Goal: Task Accomplishment & Management: Manage account settings

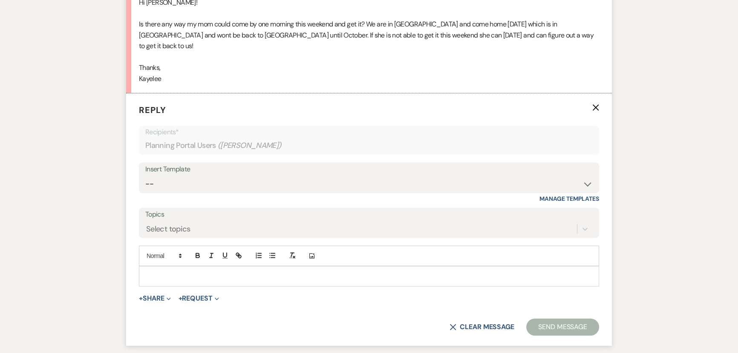
click at [301, 271] on p at bounding box center [369, 275] width 447 height 9
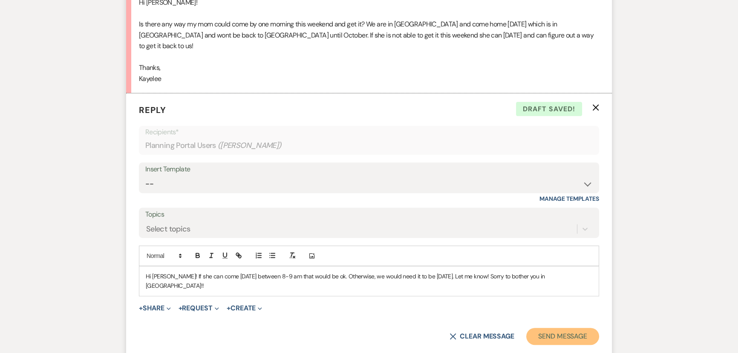
click at [569, 328] on button "Send Message" at bounding box center [562, 336] width 73 height 17
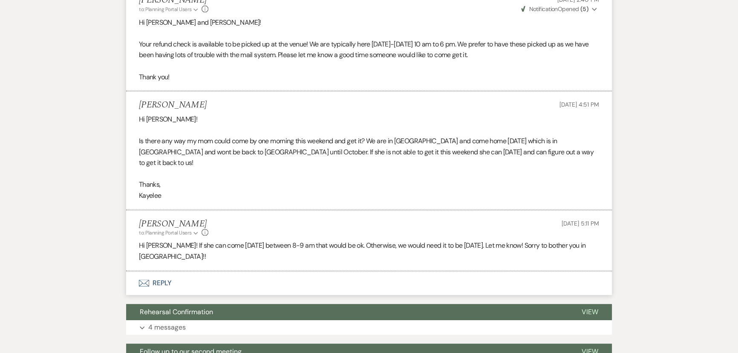
scroll to position [285, 0]
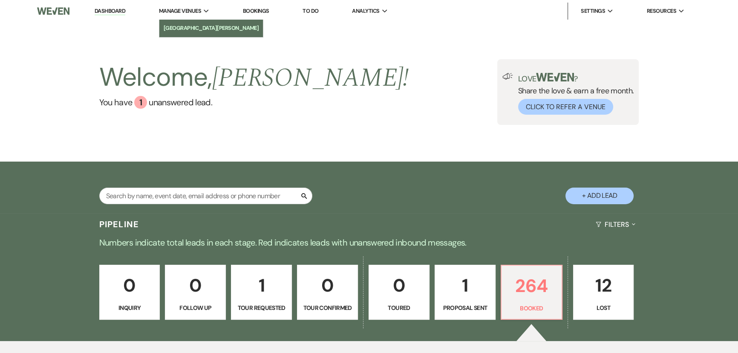
click at [187, 28] on li "[GEOGRAPHIC_DATA][PERSON_NAME]" at bounding box center [211, 28] width 95 height 9
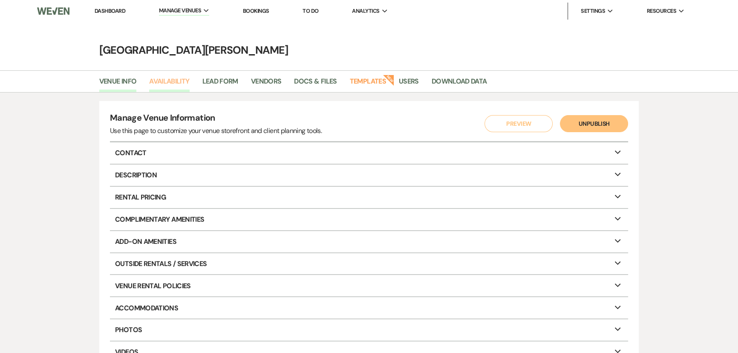
click at [173, 86] on link "Availability" at bounding box center [169, 84] width 40 height 16
select select "3"
select select "2026"
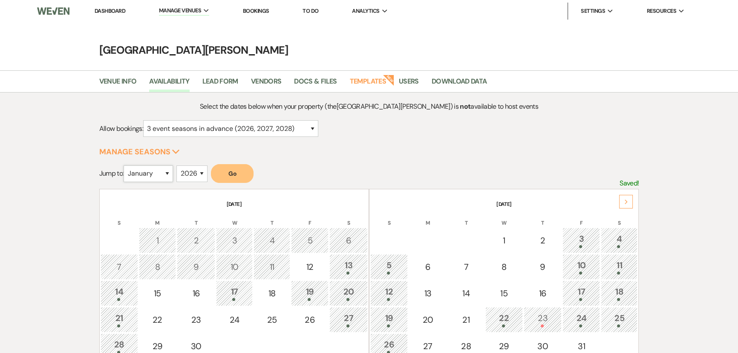
click at [165, 172] on select "January February March April May June July August September October November De…" at bounding box center [148, 173] width 49 height 17
click at [126, 165] on select "January February March April May June July August September October November De…" at bounding box center [148, 173] width 49 height 17
click at [239, 170] on button "Go" at bounding box center [232, 173] width 43 height 19
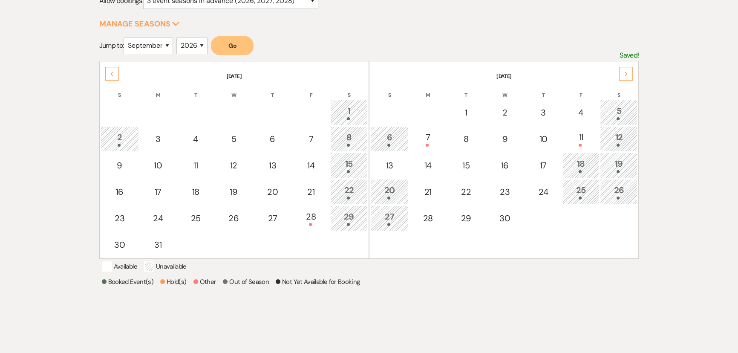
scroll to position [116, 0]
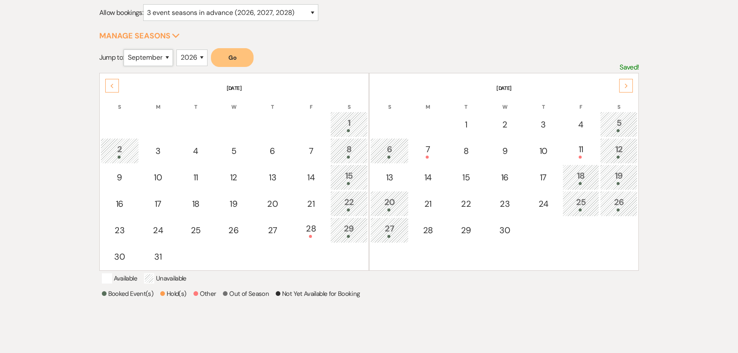
click at [170, 58] on select "January February March April May June July August September October November De…" at bounding box center [148, 57] width 49 height 17
click at [126, 49] on select "January February March April May June July August September October November De…" at bounding box center [148, 57] width 49 height 17
click at [244, 54] on button "Go" at bounding box center [232, 57] width 43 height 19
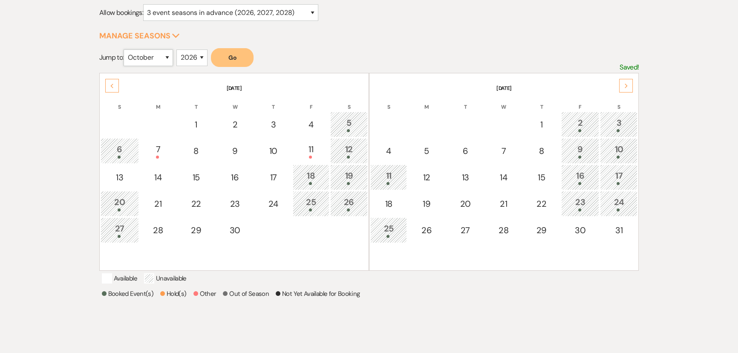
click at [149, 63] on select "January February March April May June July August September October November De…" at bounding box center [148, 57] width 49 height 17
click at [126, 49] on select "January February March April May June July August September October November De…" at bounding box center [148, 57] width 49 height 17
click at [245, 60] on button "Go" at bounding box center [232, 57] width 43 height 19
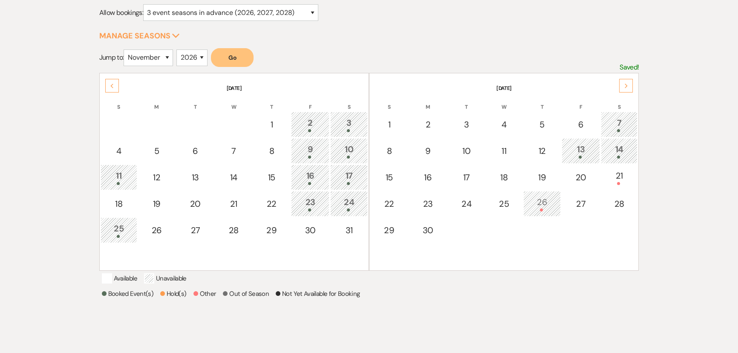
click at [696, 187] on div "Select the dates below when your property (the [GEOGRAPHIC_DATA][PERSON_NAME] )…" at bounding box center [369, 177] width 738 height 400
click at [618, 178] on div "21" at bounding box center [618, 177] width 27 height 16
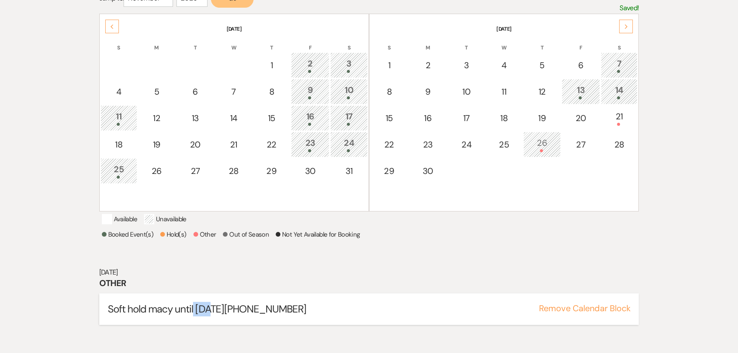
drag, startPoint x: 195, startPoint y: 319, endPoint x: 210, endPoint y: 320, distance: 15.3
click at [210, 315] on span "Soft hold macy until [DATE][PHONE_NUMBER]" at bounding box center [207, 308] width 199 height 13
click at [230, 288] on h3 "Other" at bounding box center [369, 283] width 540 height 12
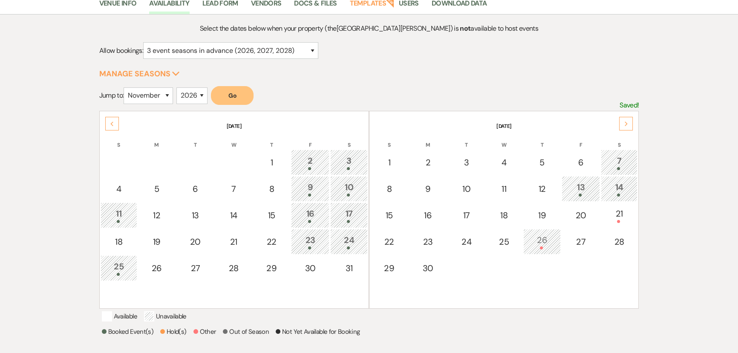
scroll to position [59, 0]
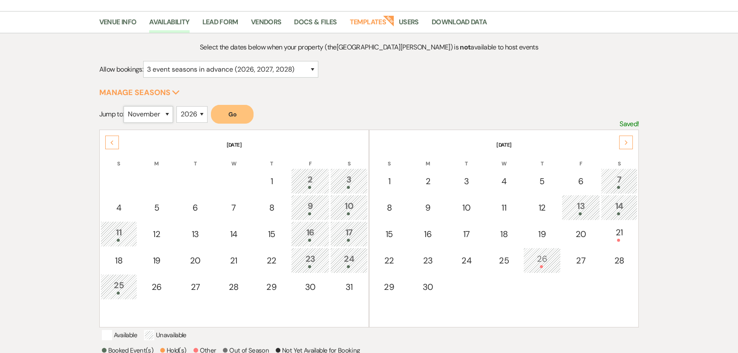
click at [143, 115] on select "January February March April May June July August September October November De…" at bounding box center [148, 114] width 49 height 17
click at [126, 106] on select "January February March April May June July August September October November De…" at bounding box center [148, 114] width 49 height 17
click at [245, 111] on button "Go" at bounding box center [232, 114] width 43 height 19
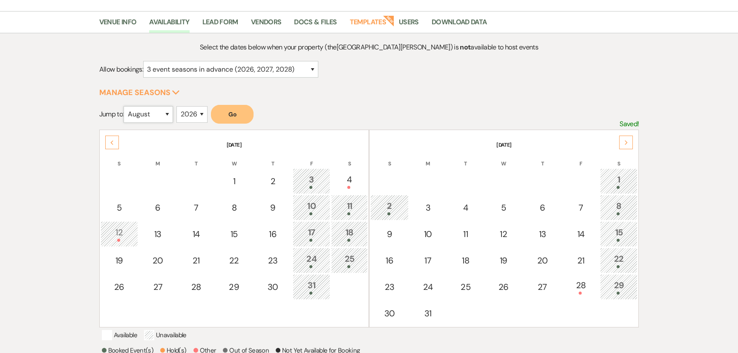
click at [146, 114] on select "January February March April May June July August September October November De…" at bounding box center [148, 114] width 49 height 17
click at [126, 106] on select "January February March April May June July August September October November De…" at bounding box center [148, 114] width 49 height 17
click at [232, 115] on button "Go" at bounding box center [232, 114] width 43 height 19
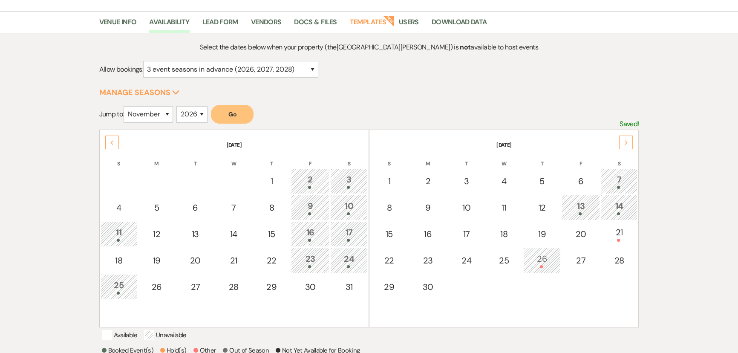
click at [677, 241] on div "Select the dates below when your property (the [GEOGRAPHIC_DATA][PERSON_NAME] )…" at bounding box center [369, 250] width 738 height 435
click at [716, 216] on div "Select the dates below when your property (the [GEOGRAPHIC_DATA][PERSON_NAME] )…" at bounding box center [369, 250] width 738 height 435
click at [151, 113] on select "January February March April May June July August September October November De…" at bounding box center [148, 114] width 49 height 17
select select "10"
click at [126, 106] on select "January February March April May June July August September October November De…" at bounding box center [148, 114] width 49 height 17
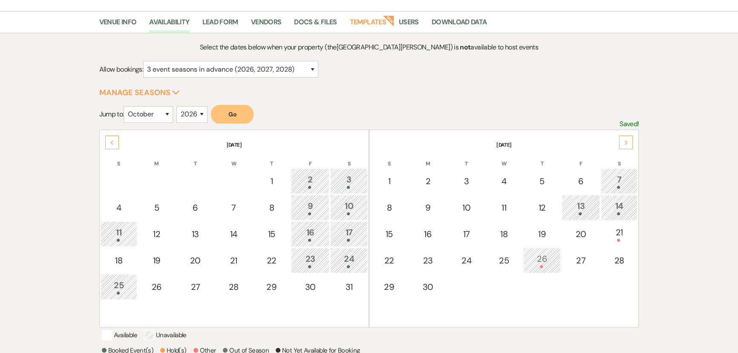
click at [244, 112] on button "Go" at bounding box center [232, 114] width 43 height 19
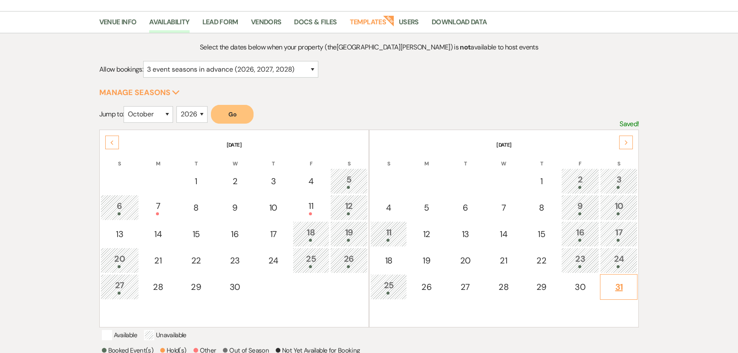
click at [611, 285] on div "31" at bounding box center [619, 286] width 28 height 13
select select "other"
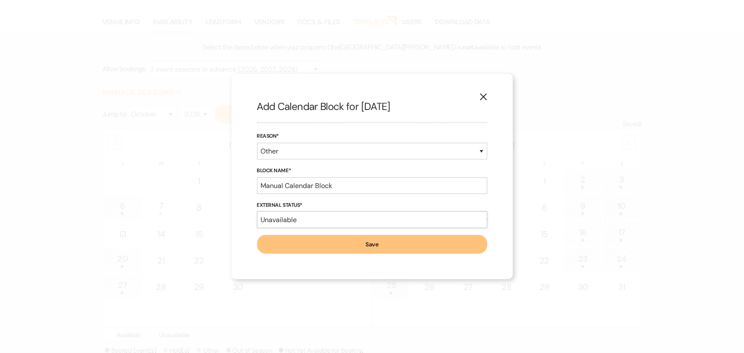
click at [344, 219] on select "Available Unavailable" at bounding box center [372, 219] width 230 height 17
select select "true"
click at [257, 211] on select "Available Unavailable" at bounding box center [372, 219] width 230 height 17
click at [320, 178] on input "Manual Calendar Block" at bounding box center [372, 185] width 230 height 17
click at [319, 187] on input "Manual Calendar Block" at bounding box center [372, 185] width 230 height 17
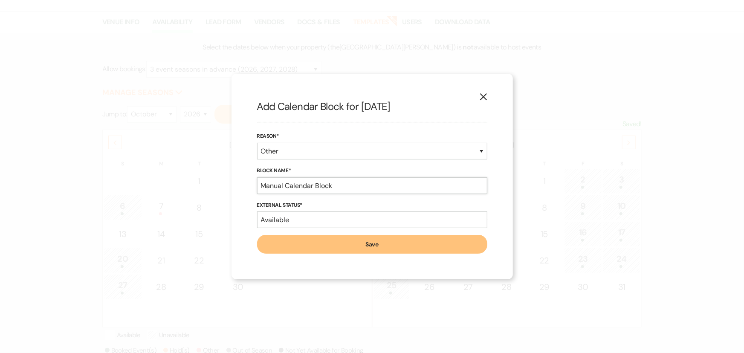
click at [319, 187] on input "Manual Calendar Block" at bounding box center [372, 185] width 230 height 17
type input "[PERSON_NAME] soft hold until 9/[PHONE_NUMBER]"
click at [323, 249] on button "Save" at bounding box center [372, 244] width 230 height 19
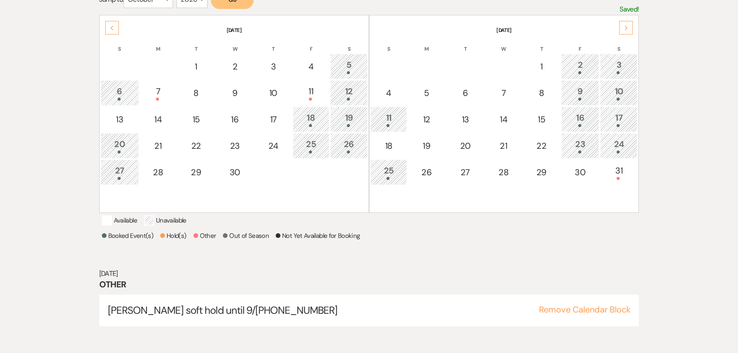
scroll to position [175, 0]
click at [455, 242] on div "Booked Event(s) Hold(s) Other Out of Season Not Yet Available for Booking" at bounding box center [369, 235] width 535 height 13
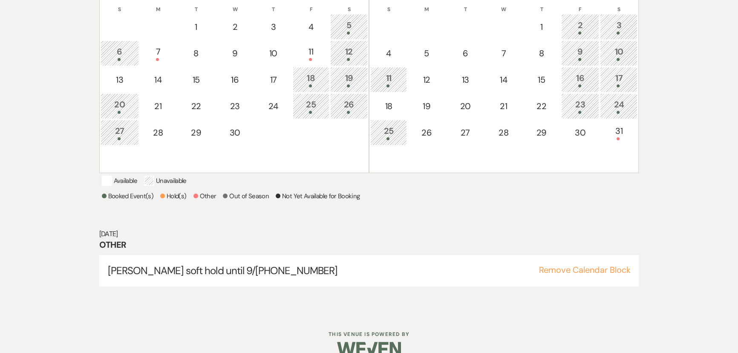
scroll to position [200, 0]
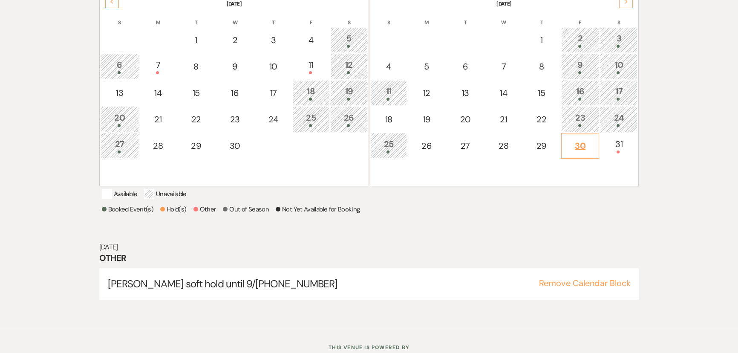
click at [583, 145] on div "30" at bounding box center [580, 145] width 29 height 13
select select "other"
select select "false"
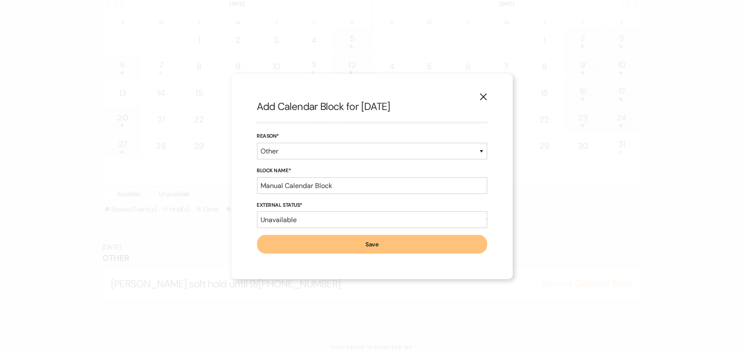
click at [478, 96] on button "X" at bounding box center [483, 96] width 13 height 15
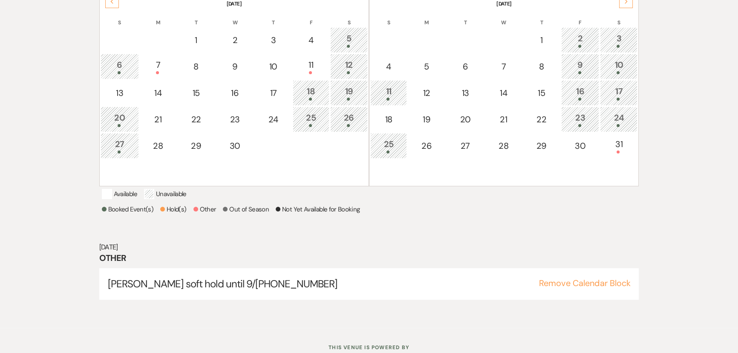
click at [389, 98] on div at bounding box center [388, 99] width 27 height 3
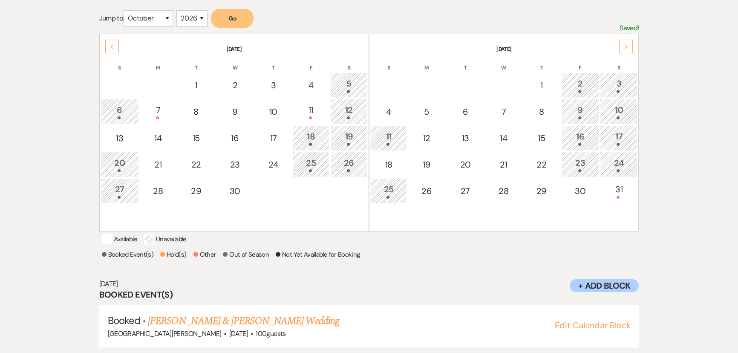
scroll to position [136, 0]
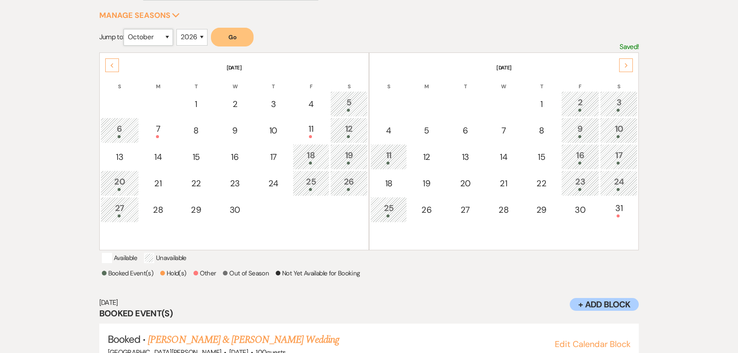
click at [156, 40] on select "January February March April May June July August September October November De…" at bounding box center [148, 37] width 49 height 17
click at [311, 132] on div "11" at bounding box center [310, 130] width 27 height 16
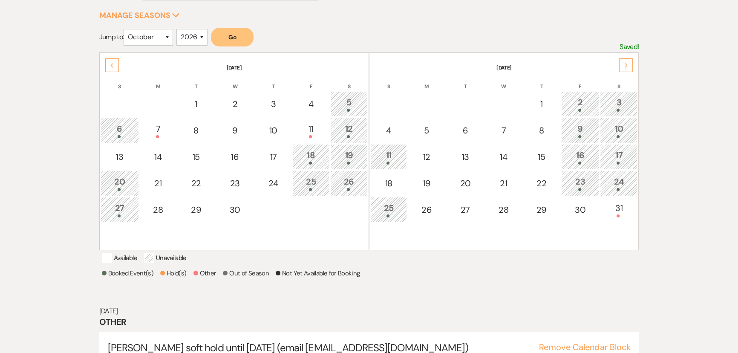
scroll to position [175, 0]
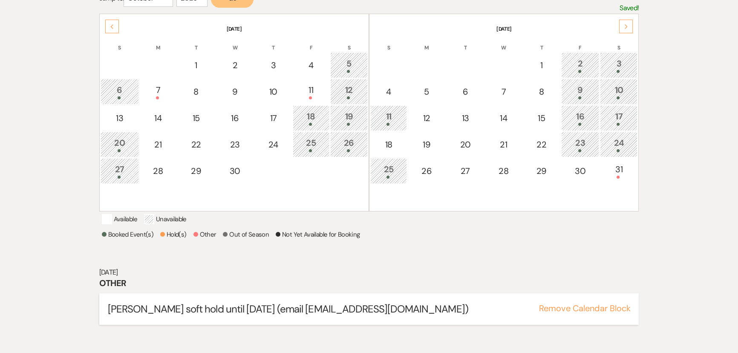
click at [307, 315] on span "[PERSON_NAME] soft hold until [DATE] (email [EMAIL_ADDRESS][DOMAIN_NAME])" at bounding box center [288, 308] width 360 height 13
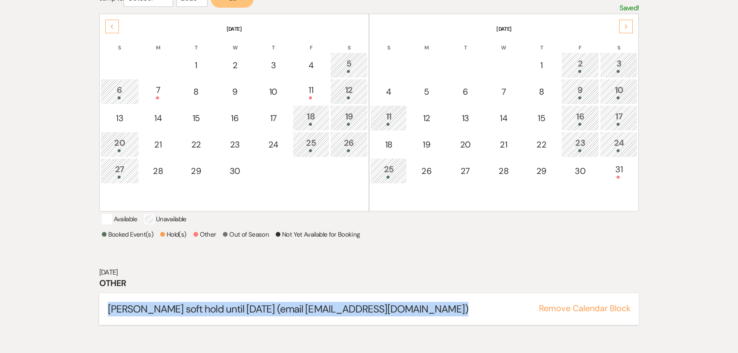
click at [307, 315] on span "[PERSON_NAME] soft hold until [DATE] (email [EMAIL_ADDRESS][DOMAIN_NAME])" at bounding box center [288, 308] width 360 height 13
copy span "[PERSON_NAME] soft hold until [DATE] (email [EMAIL_ADDRESS][DOMAIN_NAME])"
click at [580, 312] on button "Remove Calendar Block" at bounding box center [585, 308] width 92 height 9
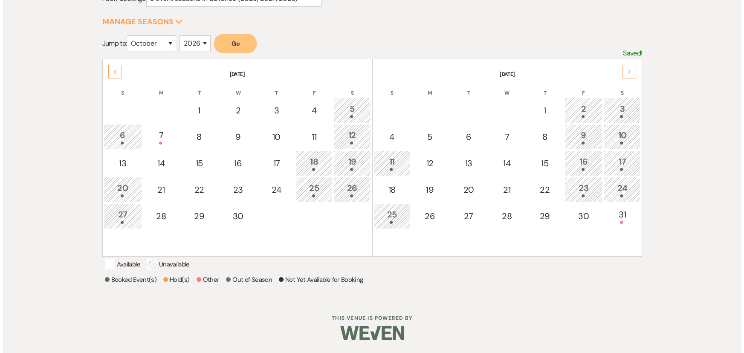
scroll to position [139, 0]
click at [581, 210] on div "30" at bounding box center [580, 216] width 29 height 13
select select "other"
select select "false"
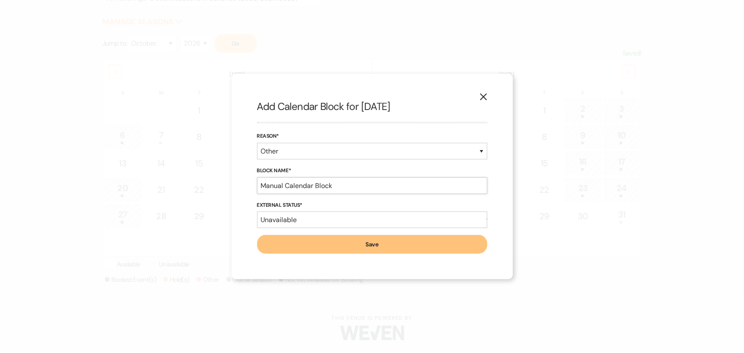
click at [337, 189] on input "Manual Calendar Block" at bounding box center [372, 185] width 230 height 17
paste input "[PERSON_NAME] soft hold until [DATE] (email [EMAIL_ADDRESS][DOMAIN_NAME])"
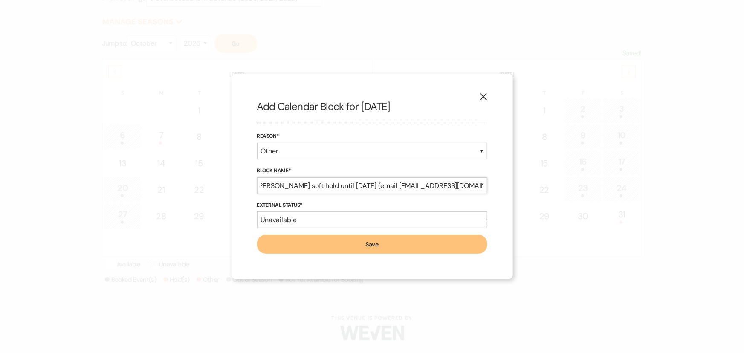
type input "[PERSON_NAME] soft hold until [DATE] (email [EMAIL_ADDRESS][DOMAIN_NAME])"
drag, startPoint x: 341, startPoint y: 217, endPoint x: 336, endPoint y: 227, distance: 11.1
click at [341, 217] on select "Available Unavailable" at bounding box center [372, 219] width 230 height 17
select select "true"
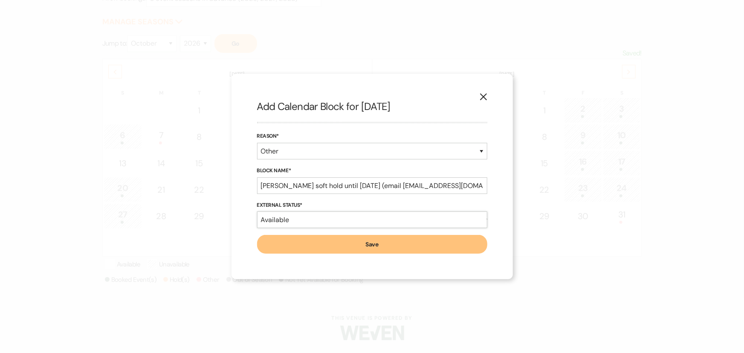
click at [257, 211] on select "Available Unavailable" at bounding box center [372, 219] width 230 height 17
click at [350, 243] on button "Save" at bounding box center [372, 244] width 230 height 19
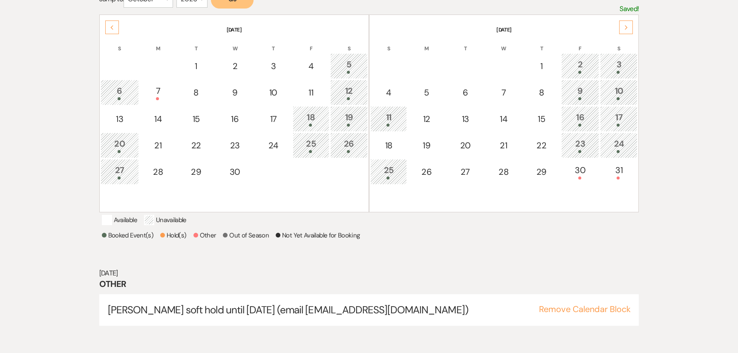
scroll to position [175, 0]
click at [612, 25] on th "[DATE]" at bounding box center [503, 24] width 267 height 18
